Goal: Navigation & Orientation: Find specific page/section

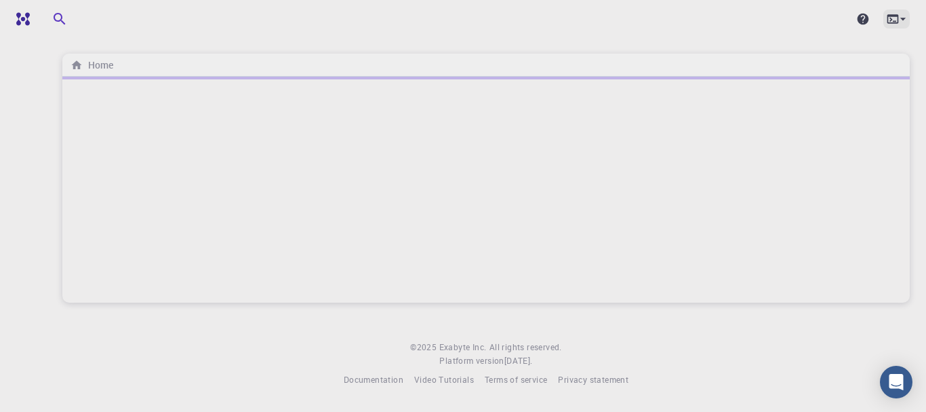
click at [906, 19] on icon at bounding box center [903, 19] width 14 height 14
click at [689, 27] on div at bounding box center [463, 206] width 926 height 412
click at [866, 18] on icon at bounding box center [863, 20] width 12 height 12
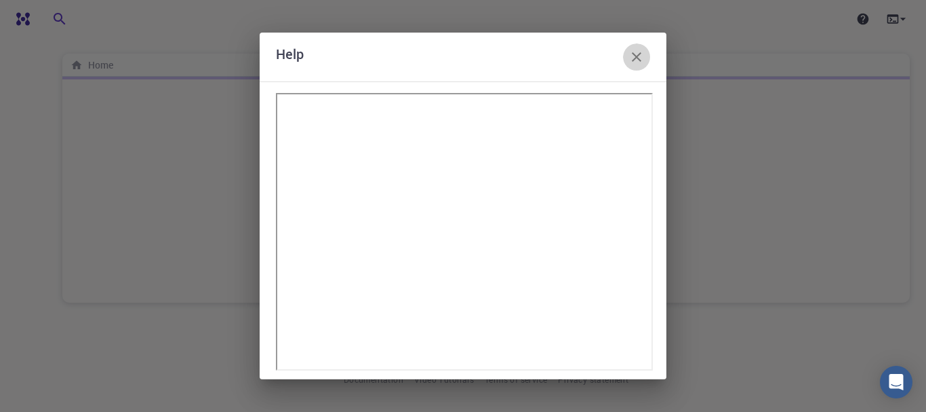
click at [635, 55] on icon "button" at bounding box center [636, 56] width 9 height 9
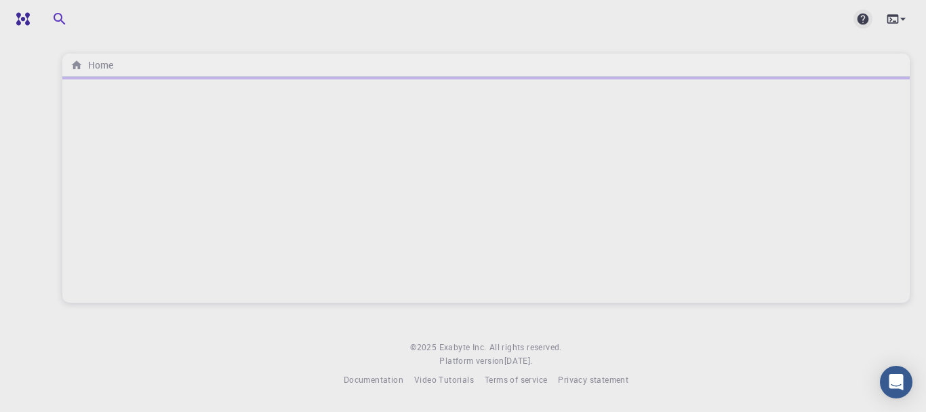
click at [862, 18] on icon at bounding box center [863, 20] width 12 height 12
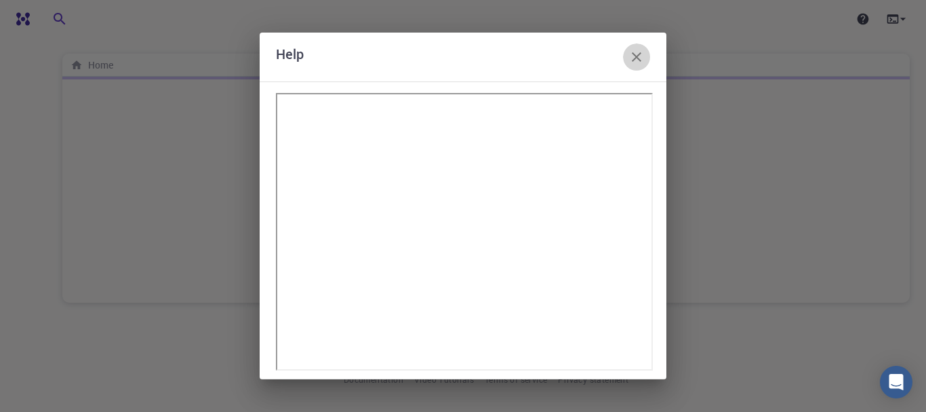
click at [638, 49] on icon "button" at bounding box center [636, 57] width 16 height 16
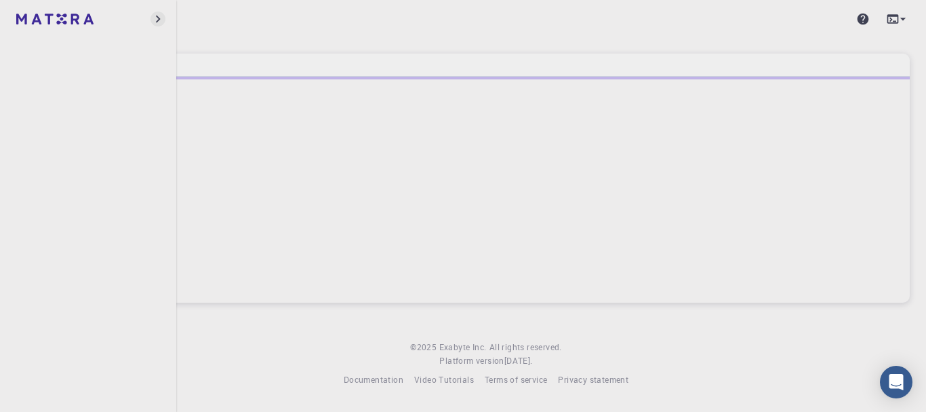
click at [160, 16] on icon "button" at bounding box center [158, 19] width 15 height 15
click at [191, 16] on icon "button" at bounding box center [190, 19] width 16 height 16
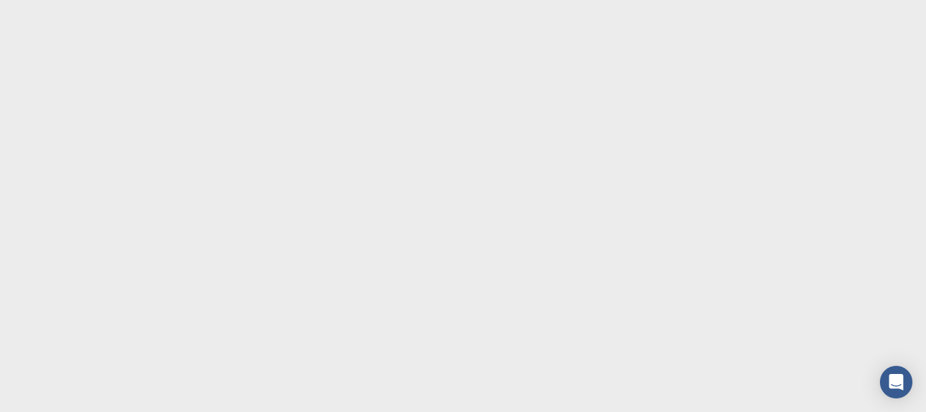
click at [138, 41] on body at bounding box center [463, 206] width 926 height 412
click at [279, 57] on body at bounding box center [463, 206] width 926 height 412
click at [897, 380] on icon "Open Intercom Messenger" at bounding box center [896, 382] width 16 height 18
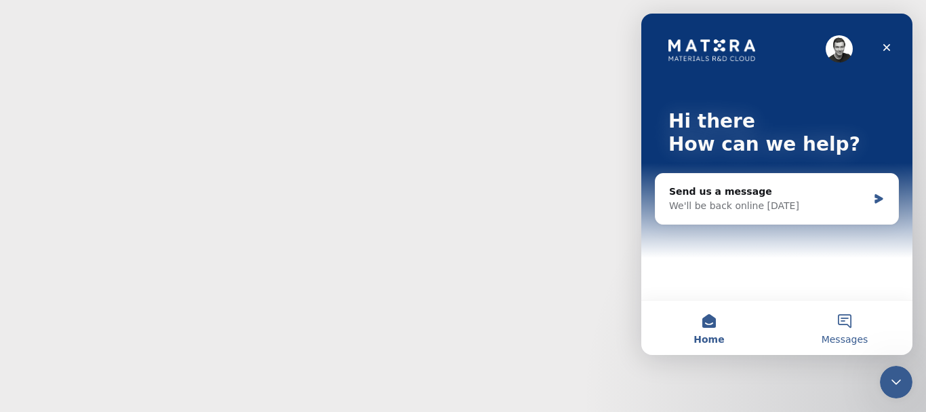
click at [849, 323] on button "Messages" at bounding box center [845, 327] width 136 height 54
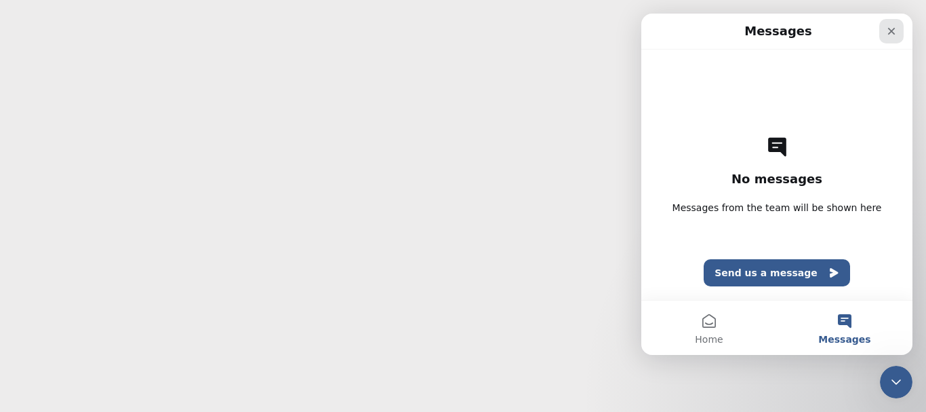
click at [894, 31] on icon "Close" at bounding box center [891, 31] width 11 height 11
